Goal: Find specific page/section

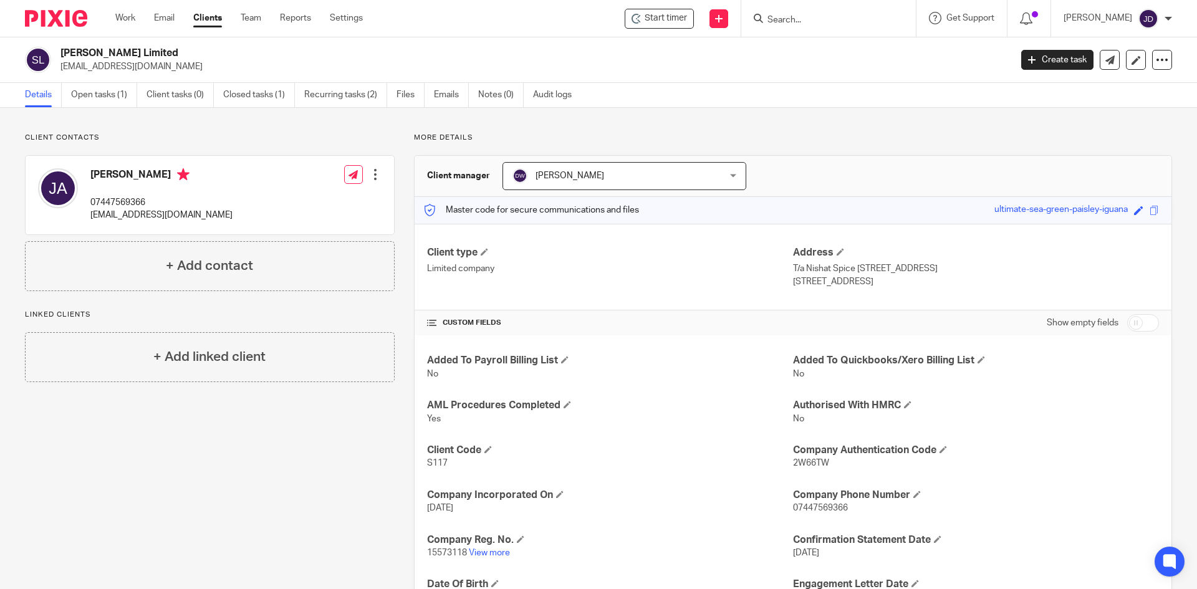
click at [826, 26] on form at bounding box center [832, 19] width 133 height 16
click at [821, 21] on input "Search" at bounding box center [822, 20] width 112 height 11
type input "[PERSON_NAME]"
click at [860, 53] on link at bounding box center [869, 53] width 211 height 29
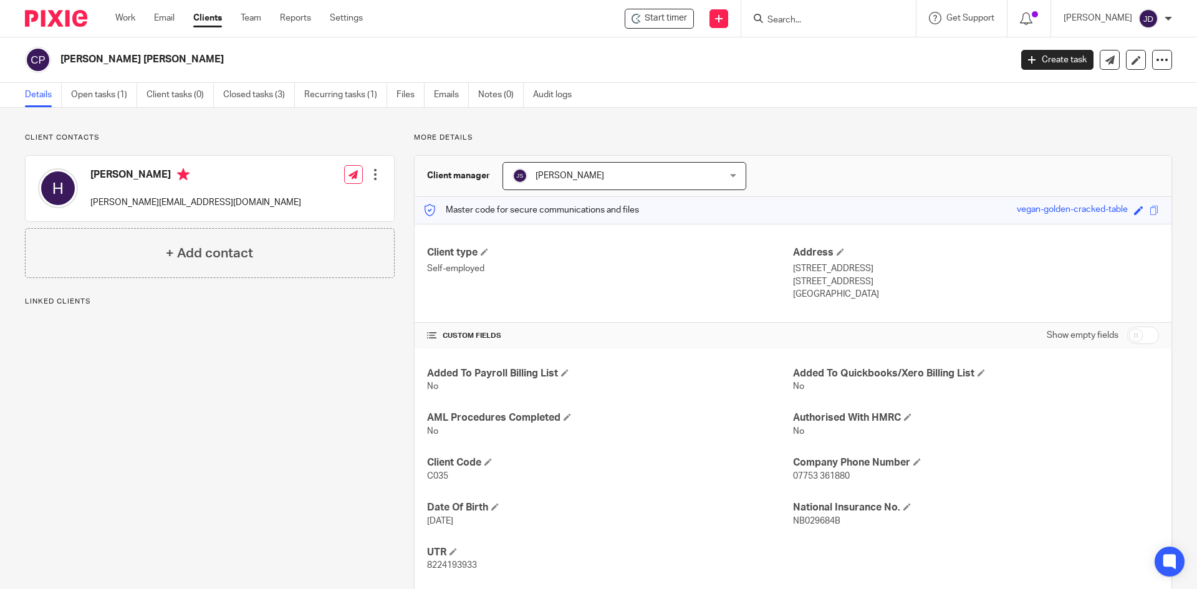
click at [824, 115] on div "Client contacts Helene helene@oliviaapril.com Edit contact Create client from c…" at bounding box center [598, 362] width 1197 height 509
click at [161, 566] on div "Client contacts Helene helene@oliviaapril.com Edit contact Create client from c…" at bounding box center [200, 362] width 389 height 459
